Goal: Information Seeking & Learning: Learn about a topic

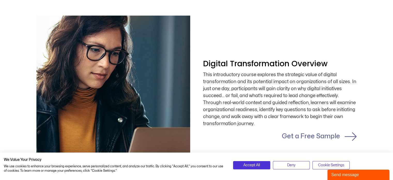
scroll to position [447, 0]
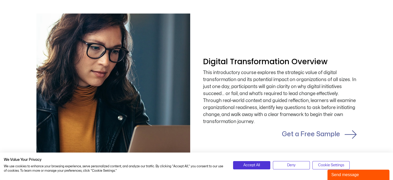
drag, startPoint x: 397, startPoint y: 12, endPoint x: 397, endPoint y: 56, distance: 43.4
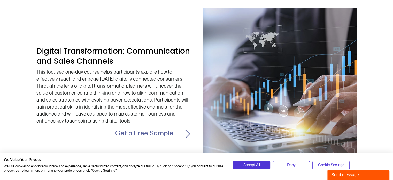
scroll to position [646, 0]
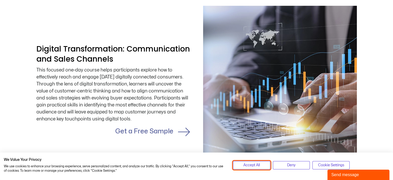
click at [264, 165] on button "Accept All" at bounding box center [251, 165] width 37 height 8
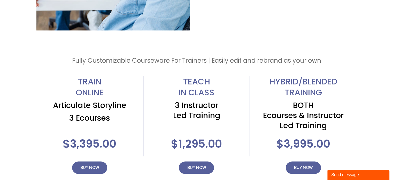
scroll to position [988, 0]
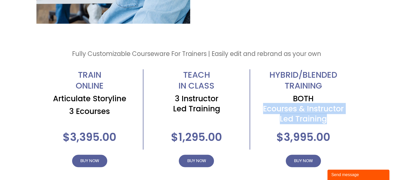
drag, startPoint x: 393, startPoint y: 112, endPoint x: 393, endPoint y: 117, distance: 5.5
click at [378, 118] on div "Fully Customizable Courseware For Trainers | Easily edit and rebrand as your ow…" at bounding box center [196, 111] width 393 height 174
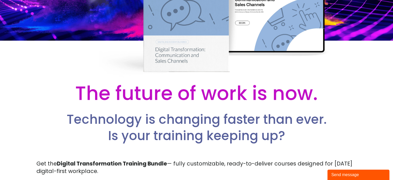
scroll to position [0, 0]
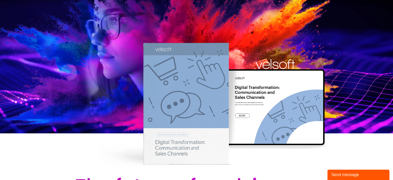
click at [208, 58] on div at bounding box center [196, 85] width 393 height 171
click at [274, 65] on img at bounding box center [275, 64] width 39 height 10
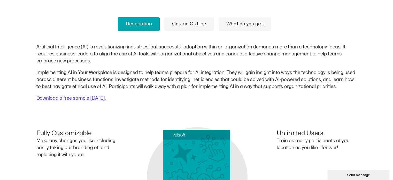
scroll to position [217, 0]
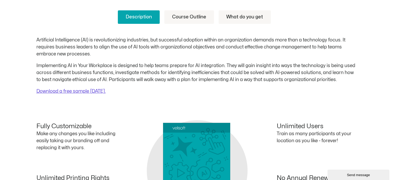
click at [203, 20] on link "Course Outline" at bounding box center [189, 16] width 50 height 13
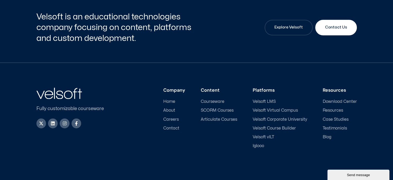
scroll to position [801, 0]
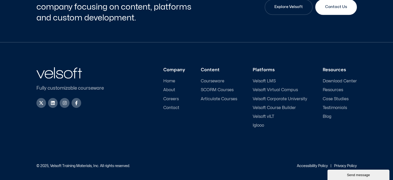
click at [221, 91] on span "SCORM Courses" at bounding box center [217, 89] width 33 height 5
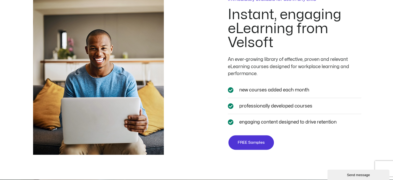
scroll to position [926, 0]
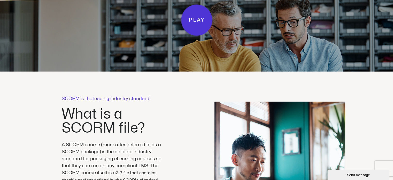
drag, startPoint x: 396, startPoint y: 12, endPoint x: 397, endPoint y: 102, distance: 90.2
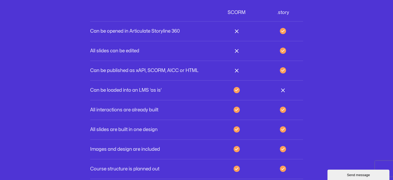
scroll to position [1492, 0]
